Goal: Information Seeking & Learning: Learn about a topic

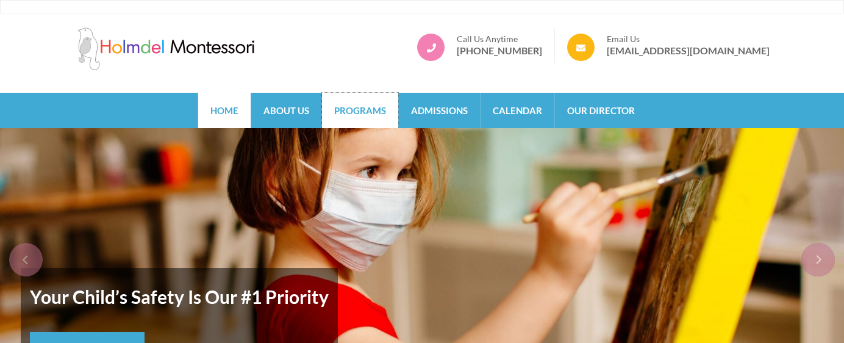
click at [351, 113] on link "Programs" at bounding box center [360, 110] width 76 height 35
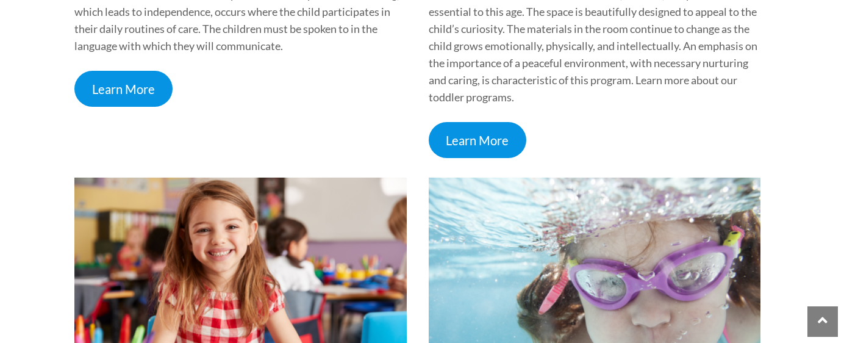
scroll to position [569, 0]
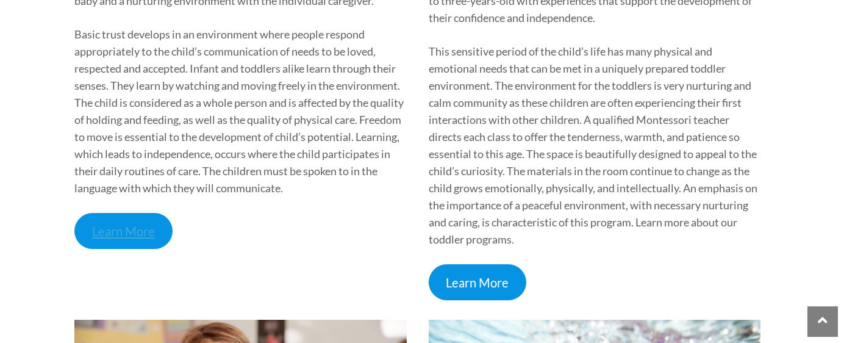
click at [125, 226] on link "Learn More" at bounding box center [123, 231] width 98 height 36
